Goal: Transaction & Acquisition: Book appointment/travel/reservation

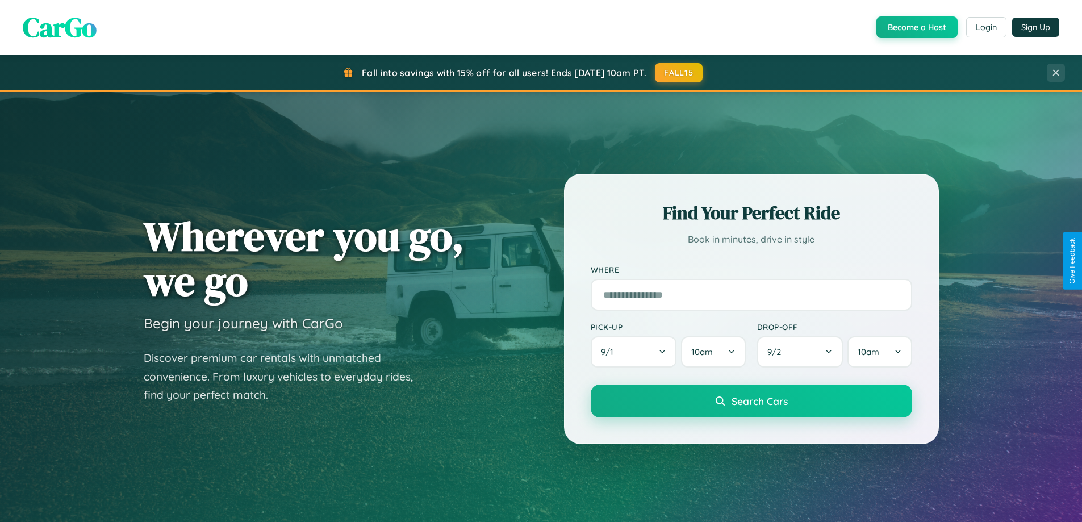
scroll to position [490, 0]
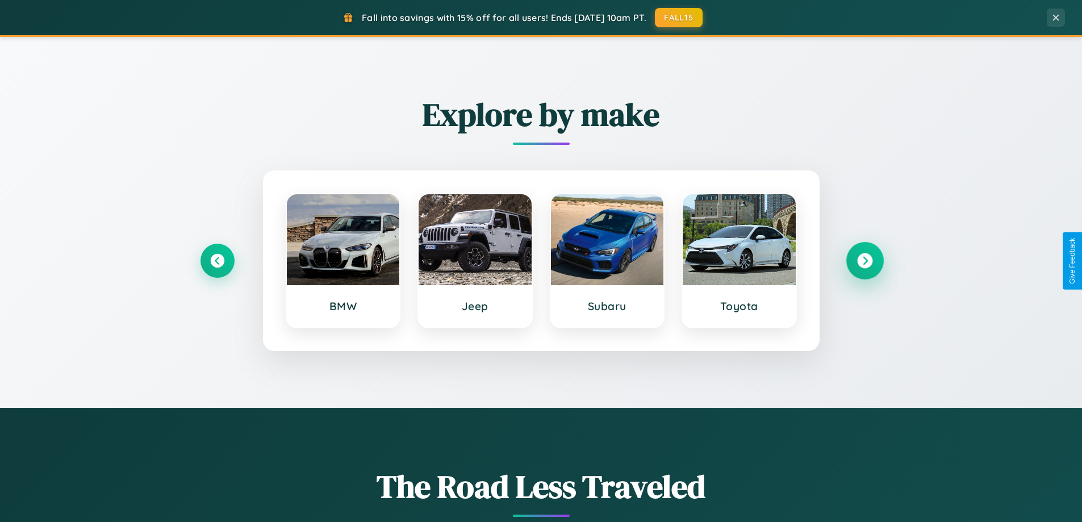
click at [865, 261] on icon at bounding box center [864, 260] width 15 height 15
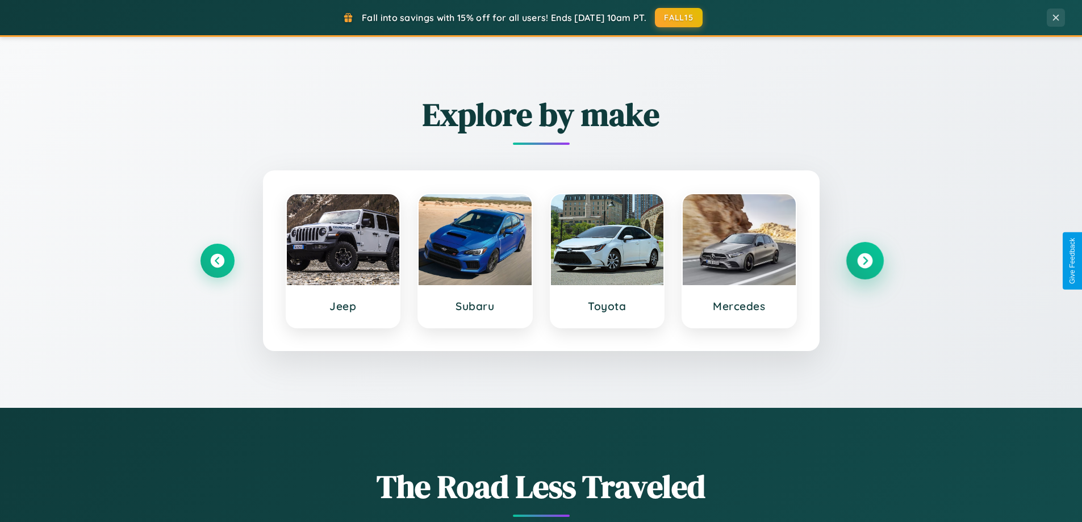
click at [865, 261] on icon at bounding box center [864, 260] width 15 height 15
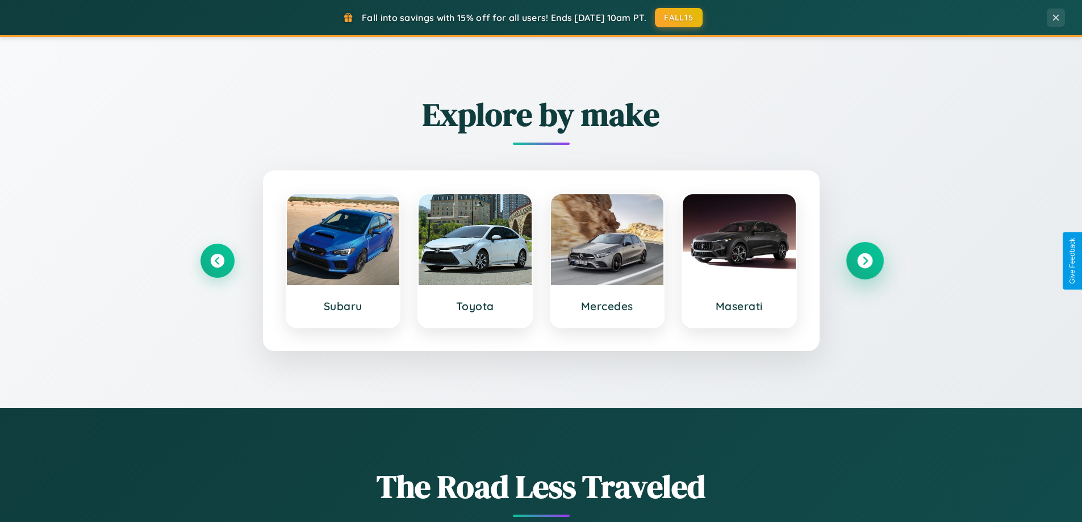
click at [865, 261] on icon at bounding box center [864, 260] width 15 height 15
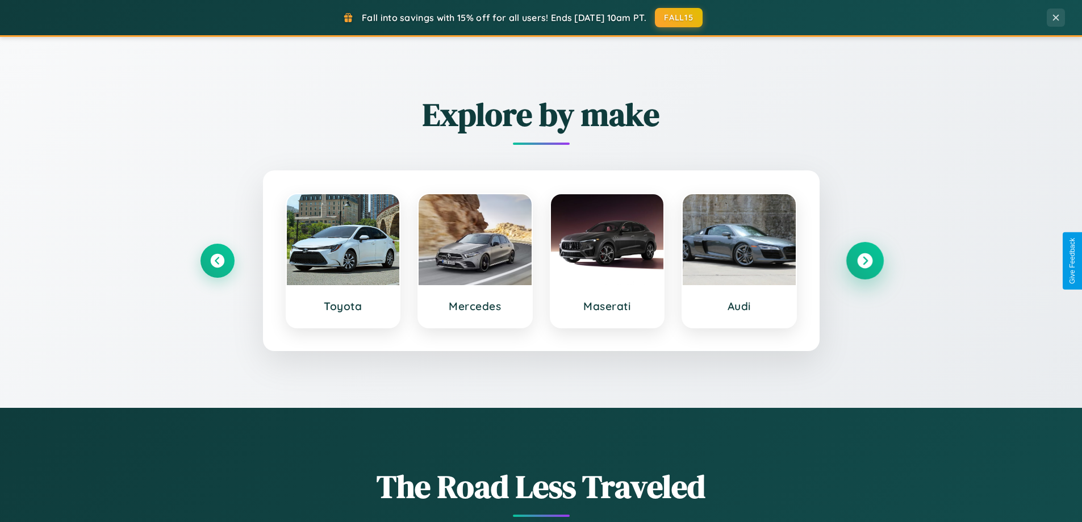
click at [865, 261] on icon at bounding box center [864, 260] width 15 height 15
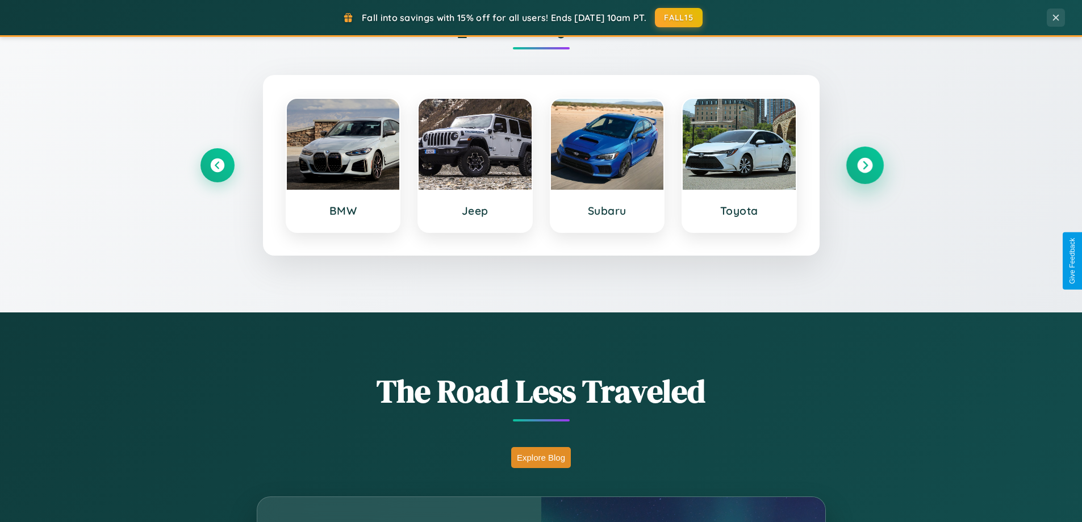
scroll to position [2186, 0]
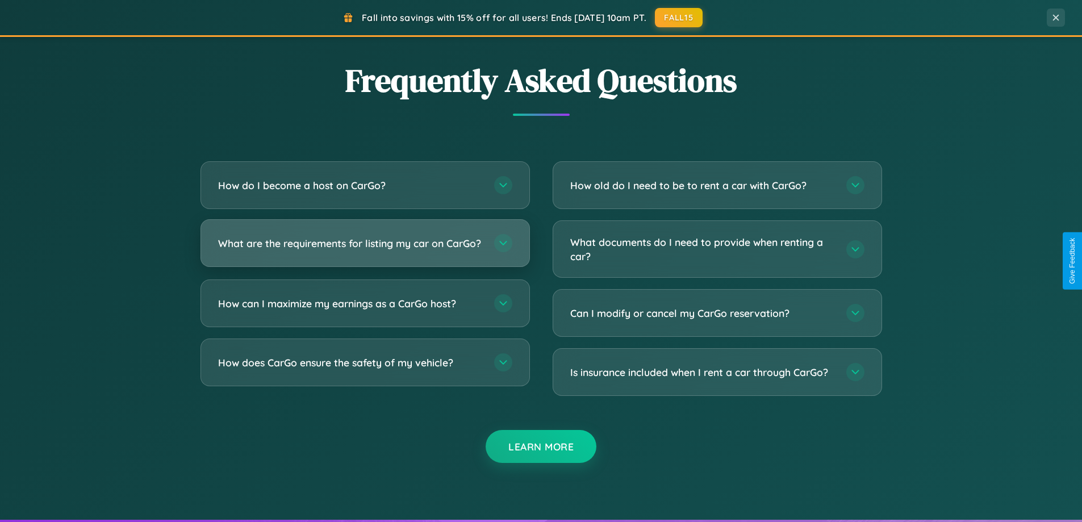
click at [365, 249] on h3 "What are the requirements for listing my car on CarGo?" at bounding box center [350, 243] width 265 height 14
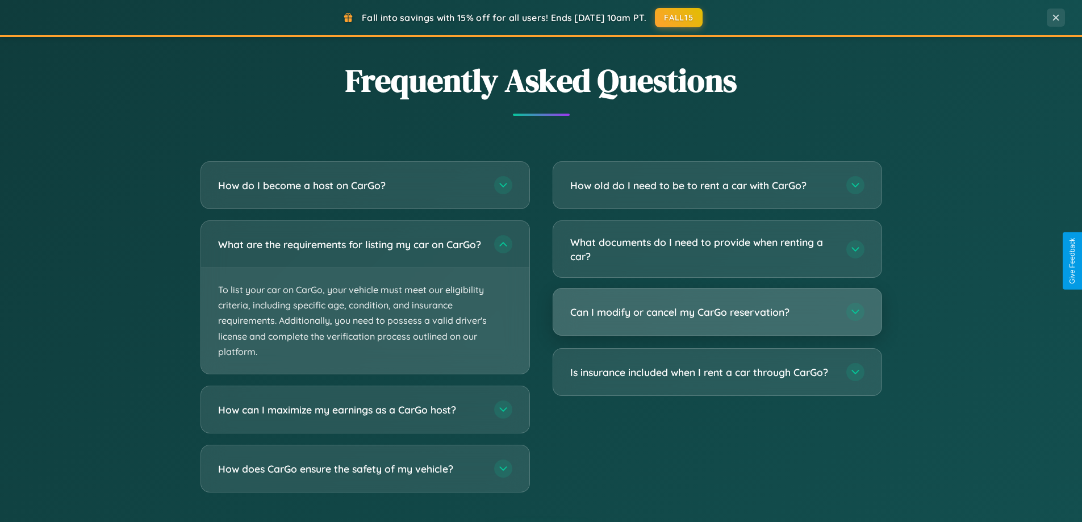
click at [717, 312] on h3 "Can I modify or cancel my CarGo reservation?" at bounding box center [702, 312] width 265 height 14
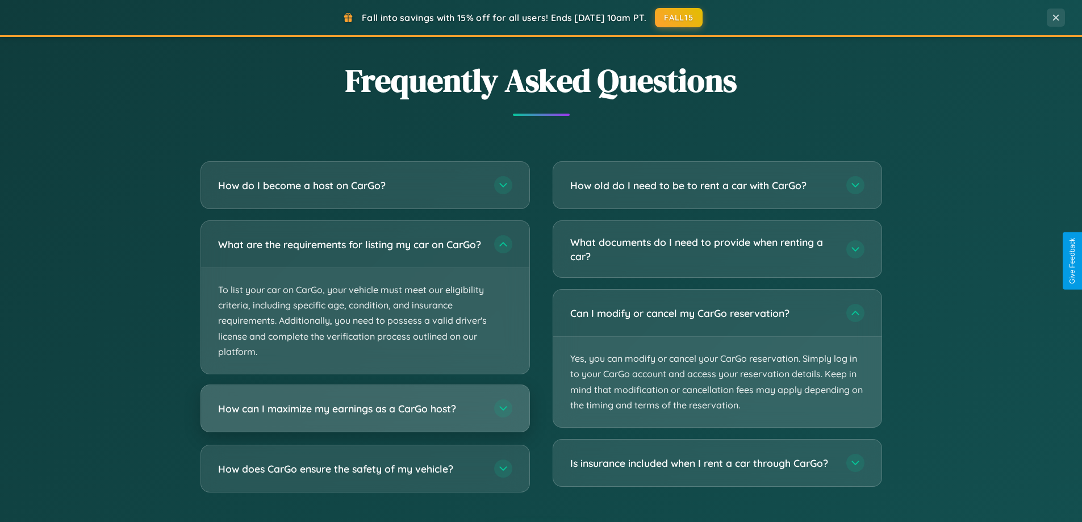
click at [365, 416] on h3 "How can I maximize my earnings as a CarGo host?" at bounding box center [350, 409] width 265 height 14
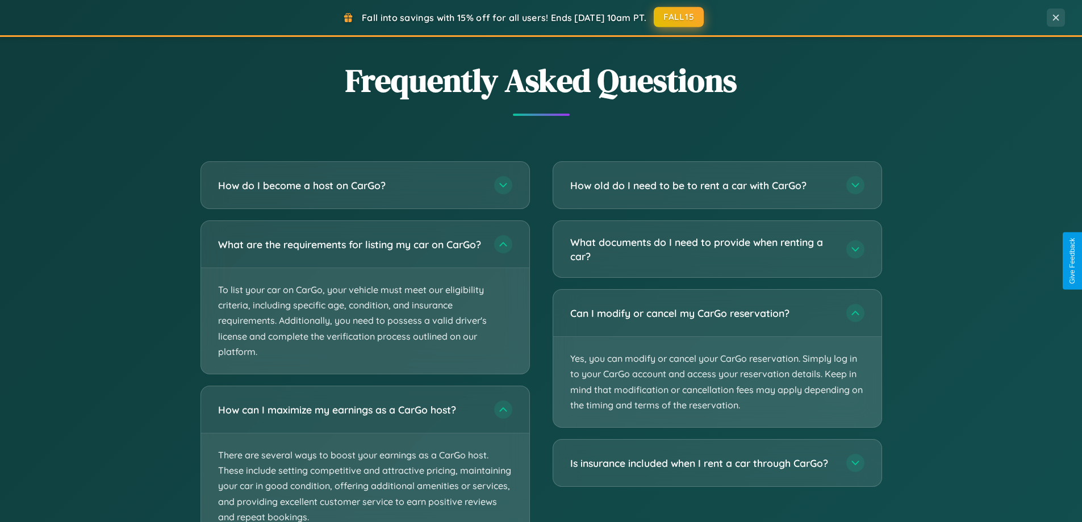
click at [679, 17] on button "FALL15" at bounding box center [679, 17] width 50 height 20
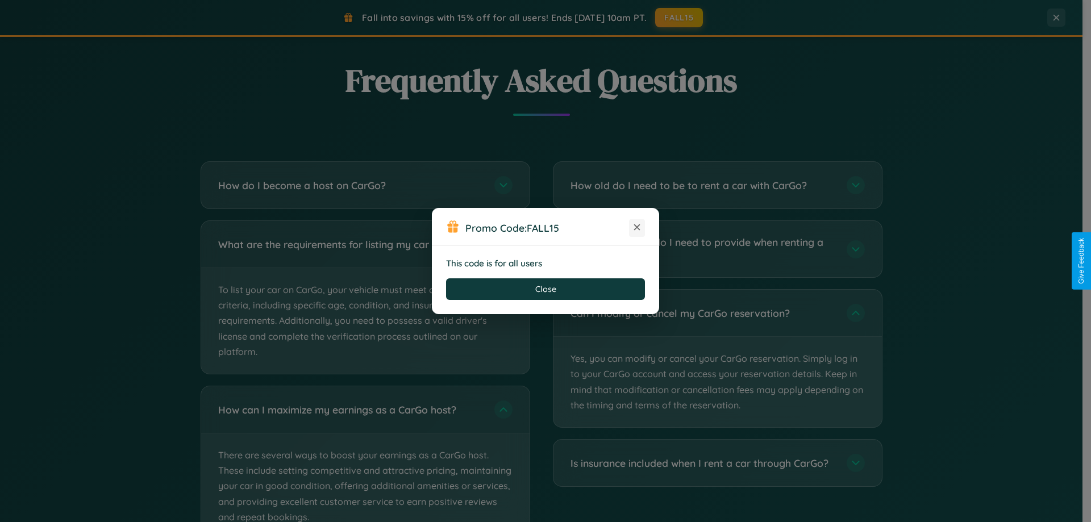
click at [637, 228] on icon at bounding box center [636, 227] width 11 height 11
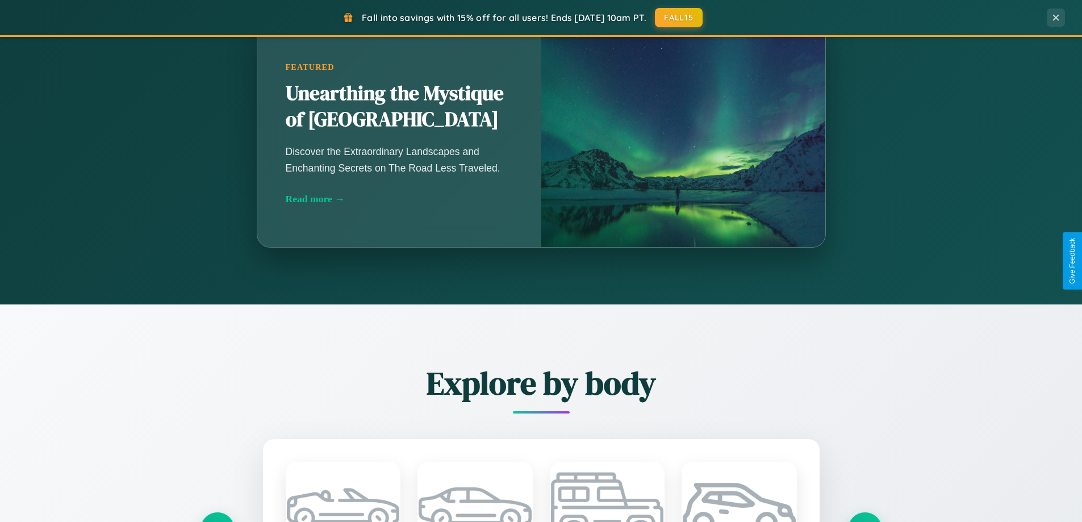
scroll to position [782, 0]
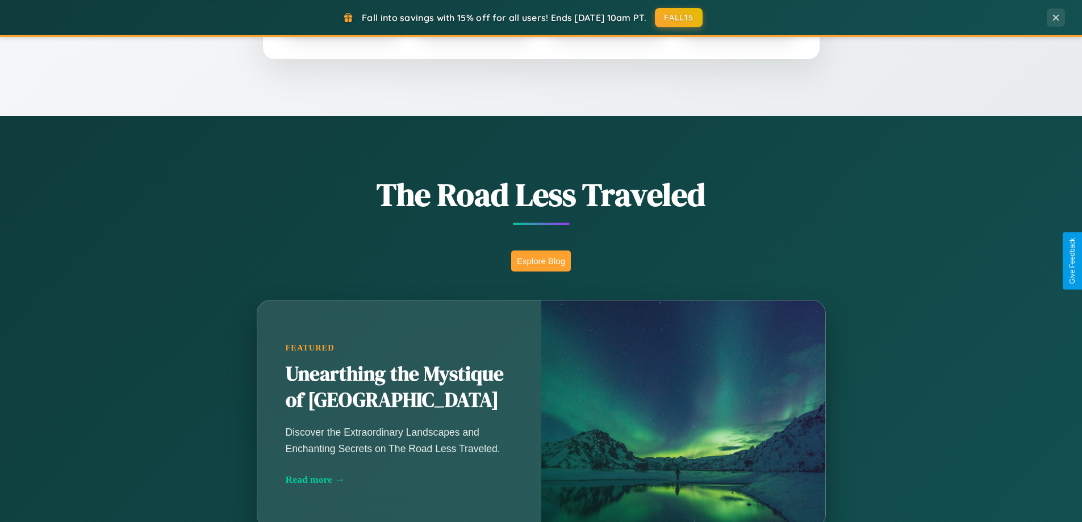
click at [541, 261] on button "Explore Blog" at bounding box center [541, 261] width 60 height 21
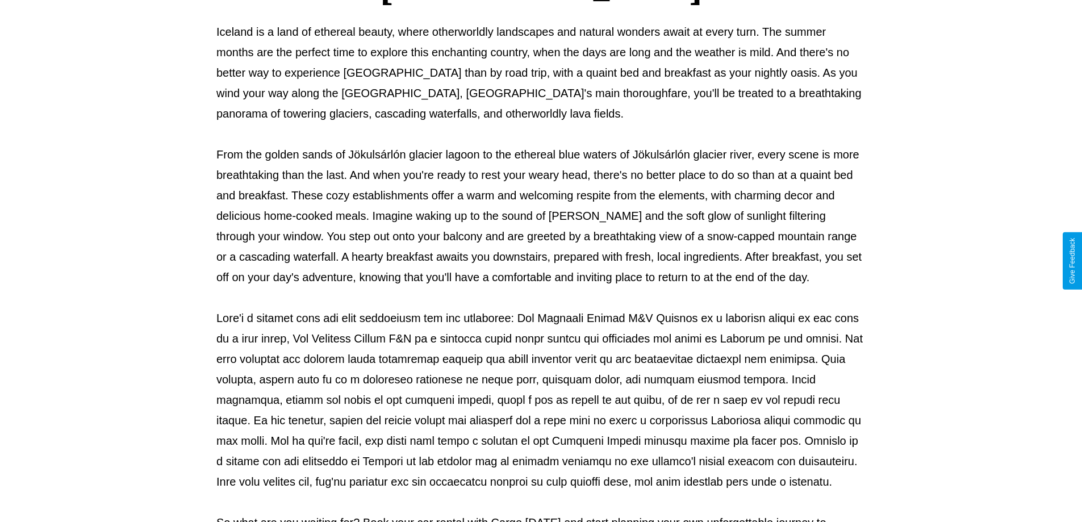
scroll to position [368, 0]
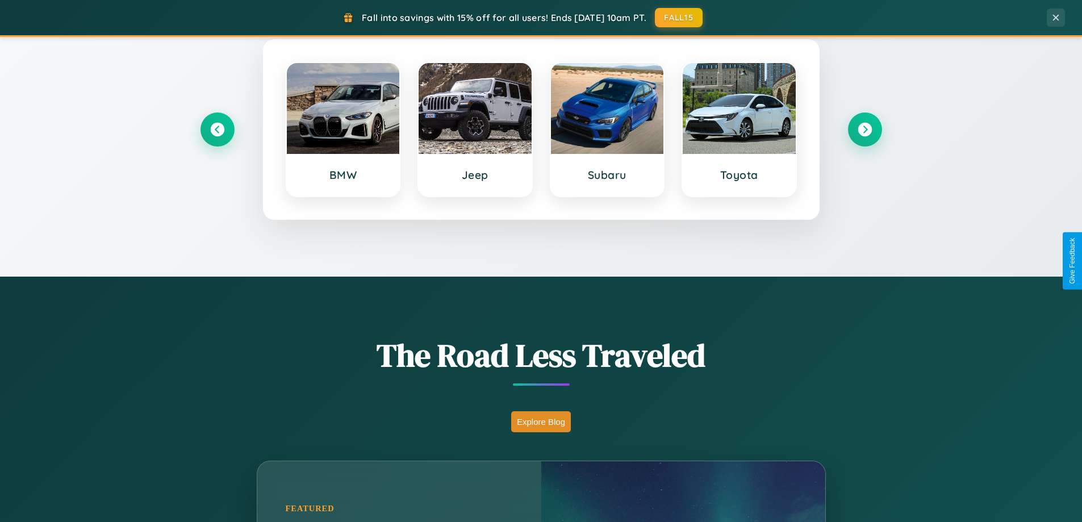
scroll to position [490, 0]
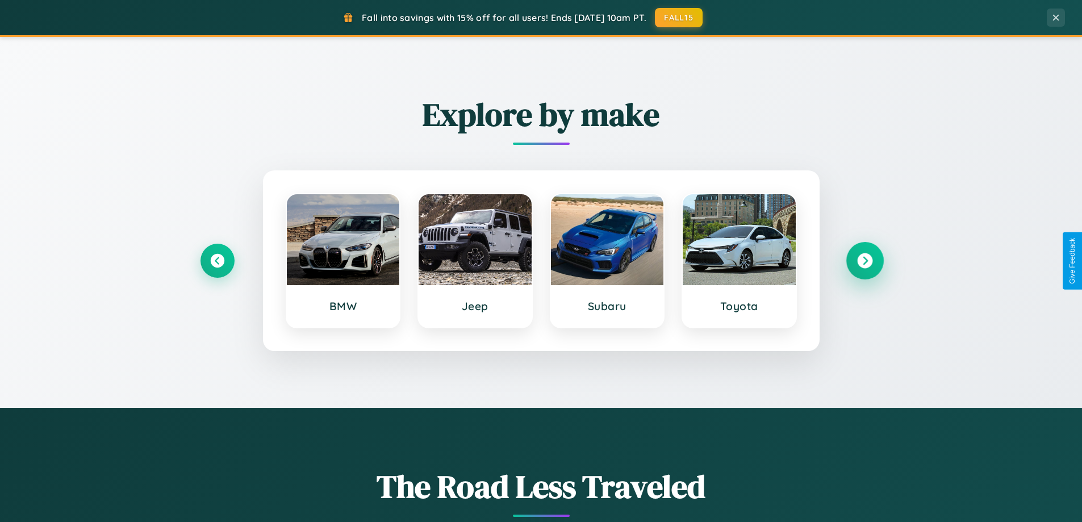
click at [865, 261] on icon at bounding box center [864, 260] width 15 height 15
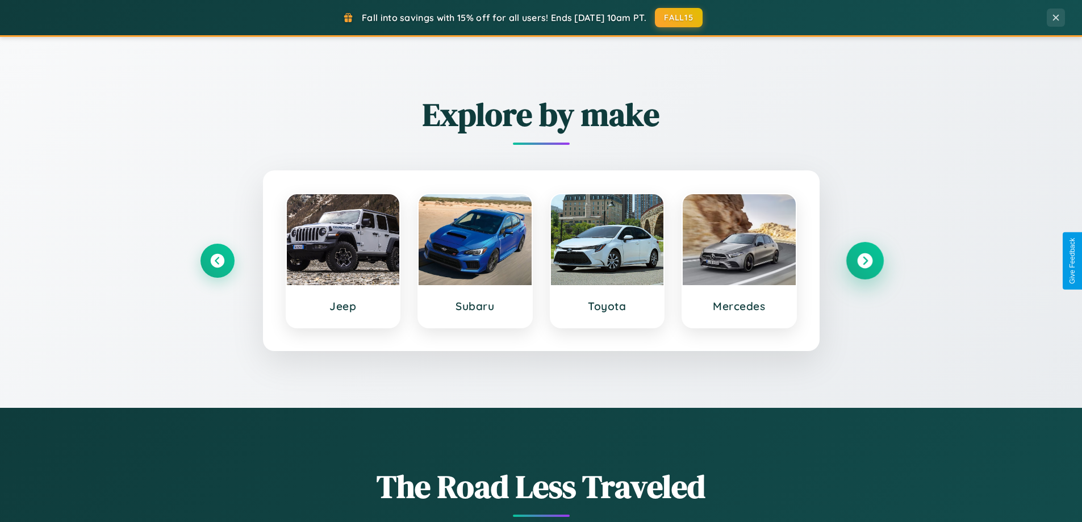
click at [865, 261] on icon at bounding box center [864, 260] width 15 height 15
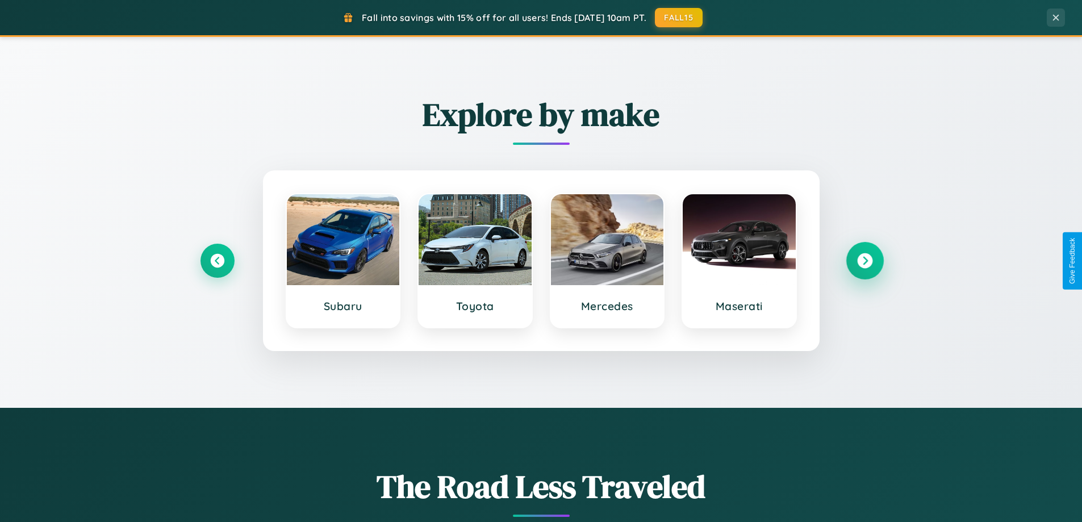
click at [865, 261] on icon at bounding box center [864, 260] width 15 height 15
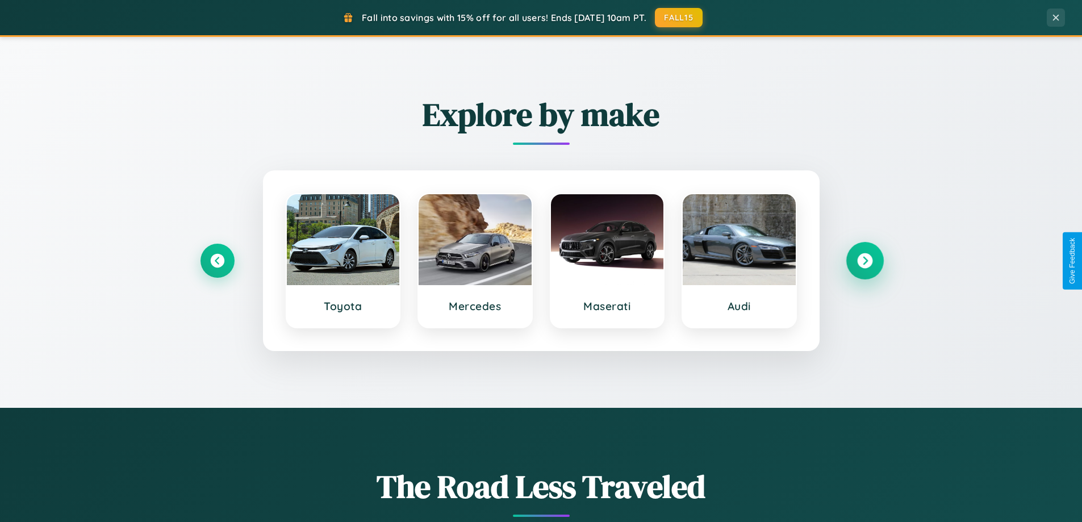
click at [865, 261] on icon at bounding box center [864, 260] width 15 height 15
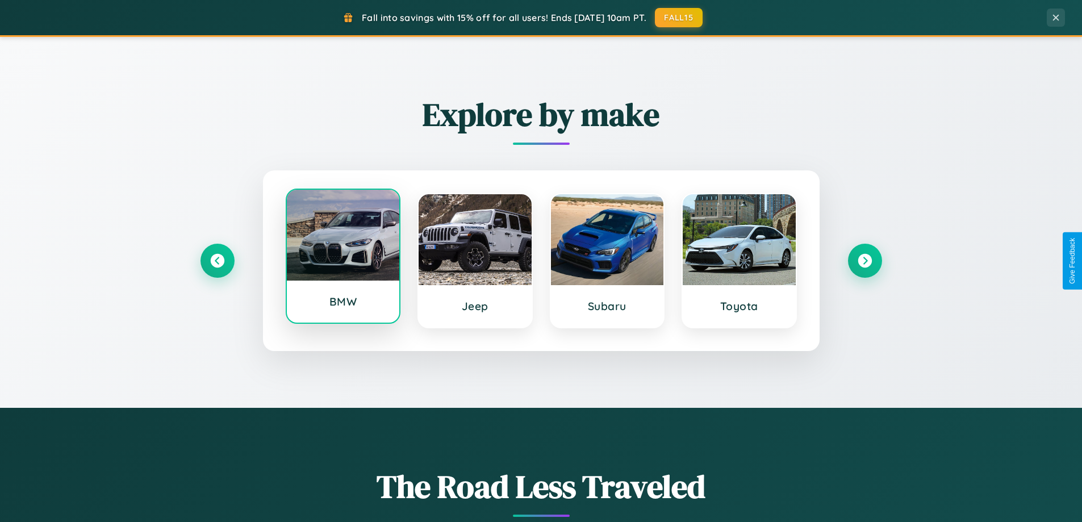
click at [343, 259] on div at bounding box center [343, 235] width 113 height 91
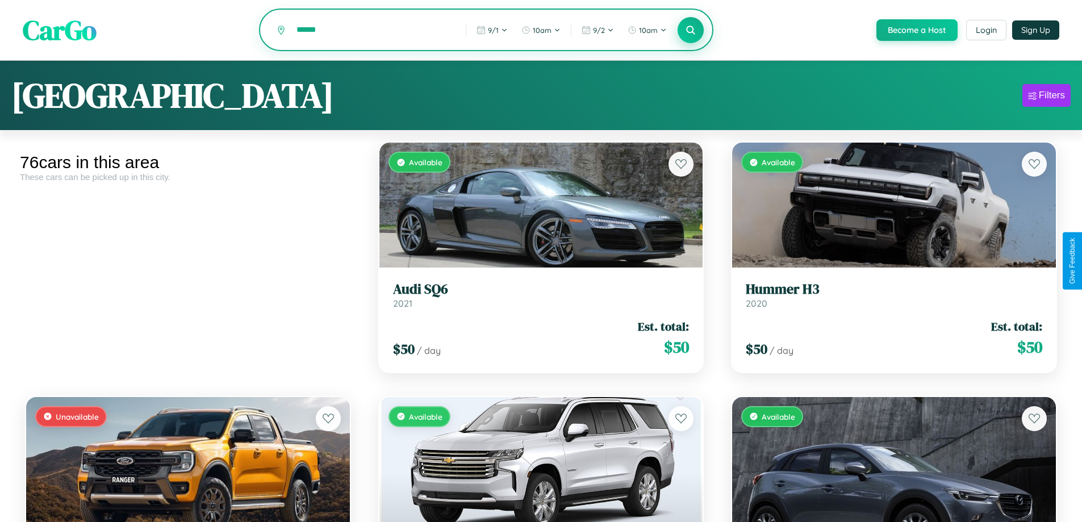
type input "******"
click at [690, 30] on icon at bounding box center [691, 29] width 11 height 11
